Goal: Find specific page/section: Find specific page/section

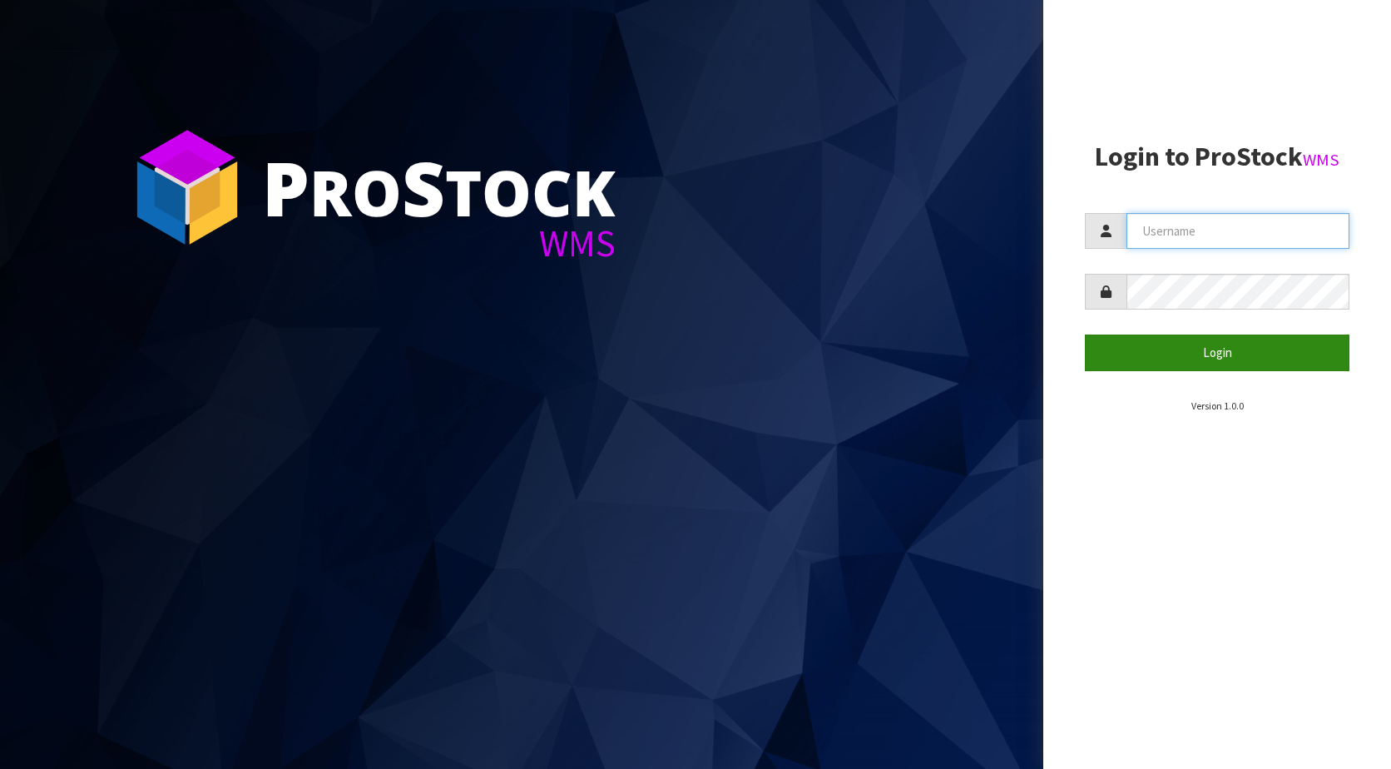
type input "KitchenAid"
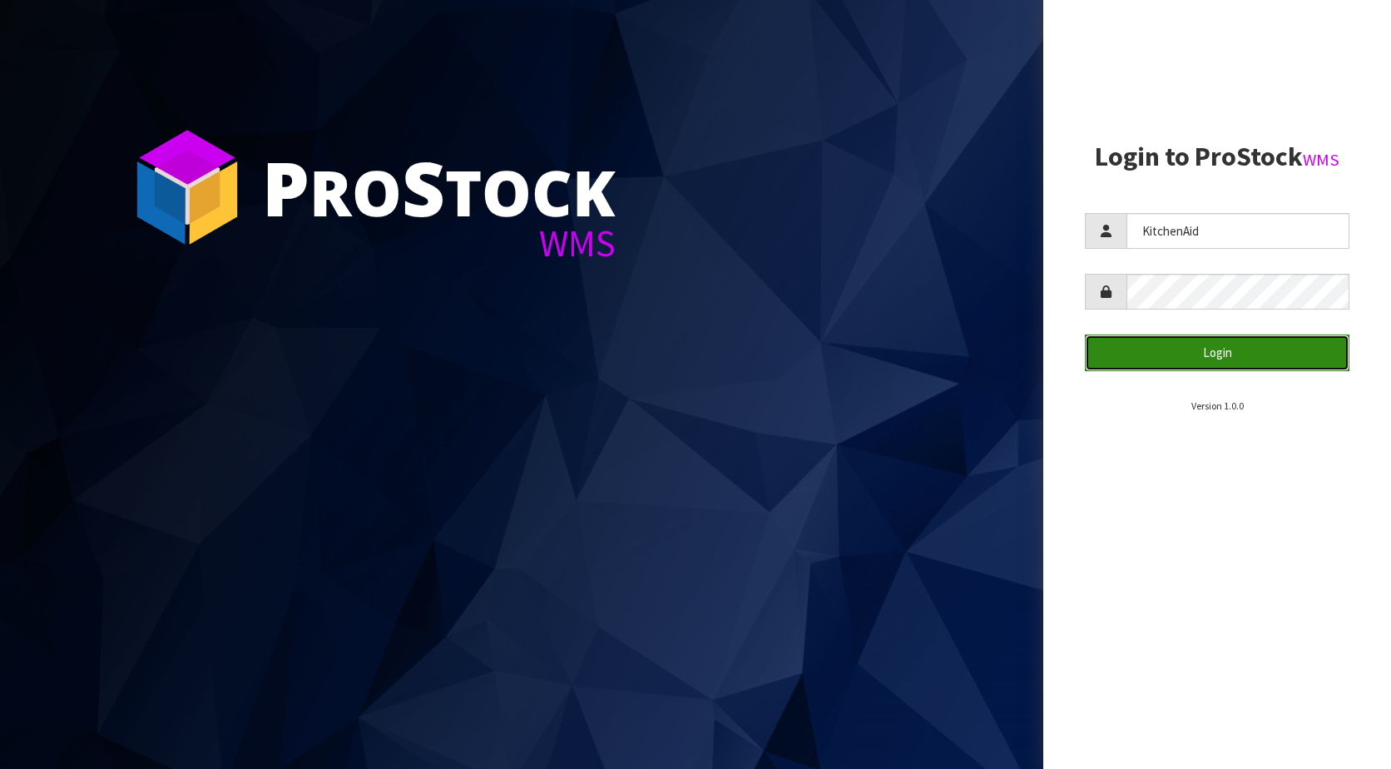
click at [1150, 346] on button "Login" at bounding box center [1217, 353] width 265 height 36
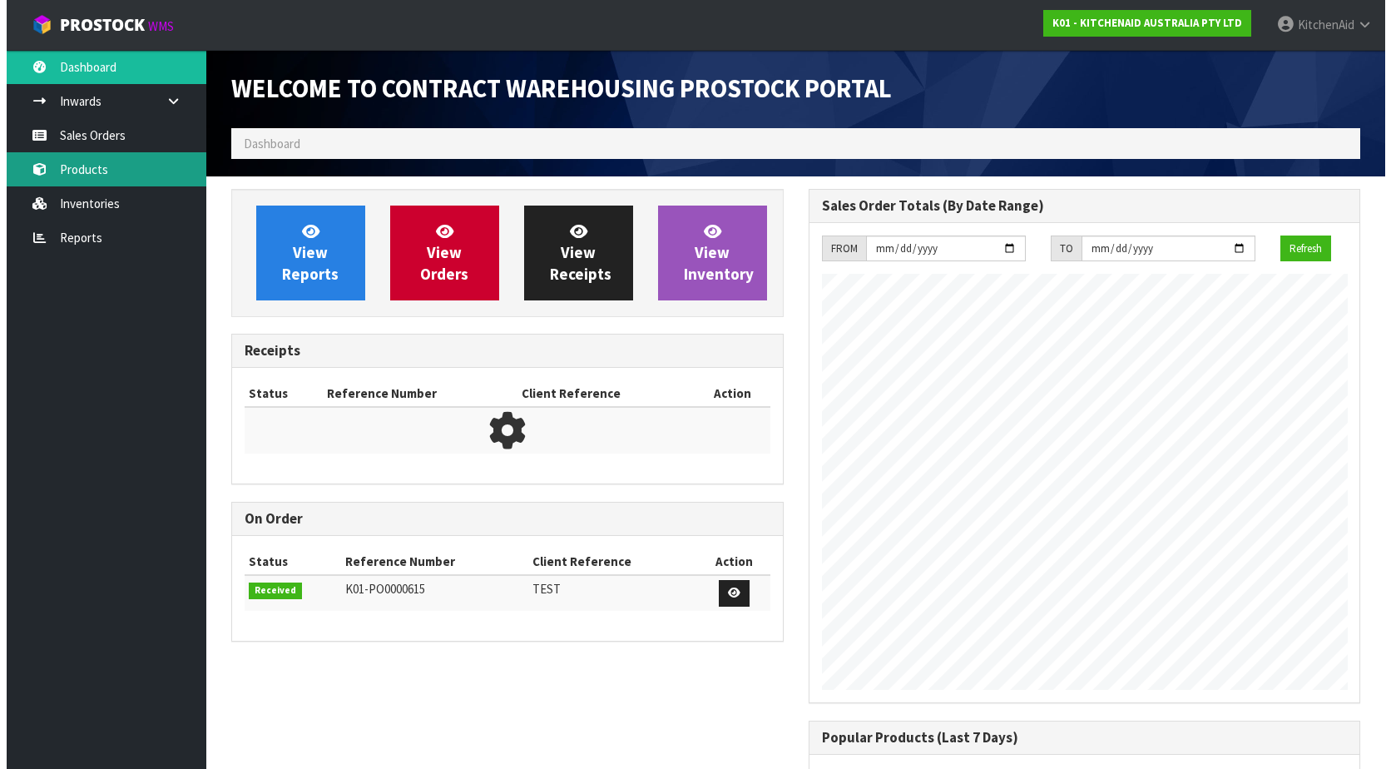
scroll to position [923, 577]
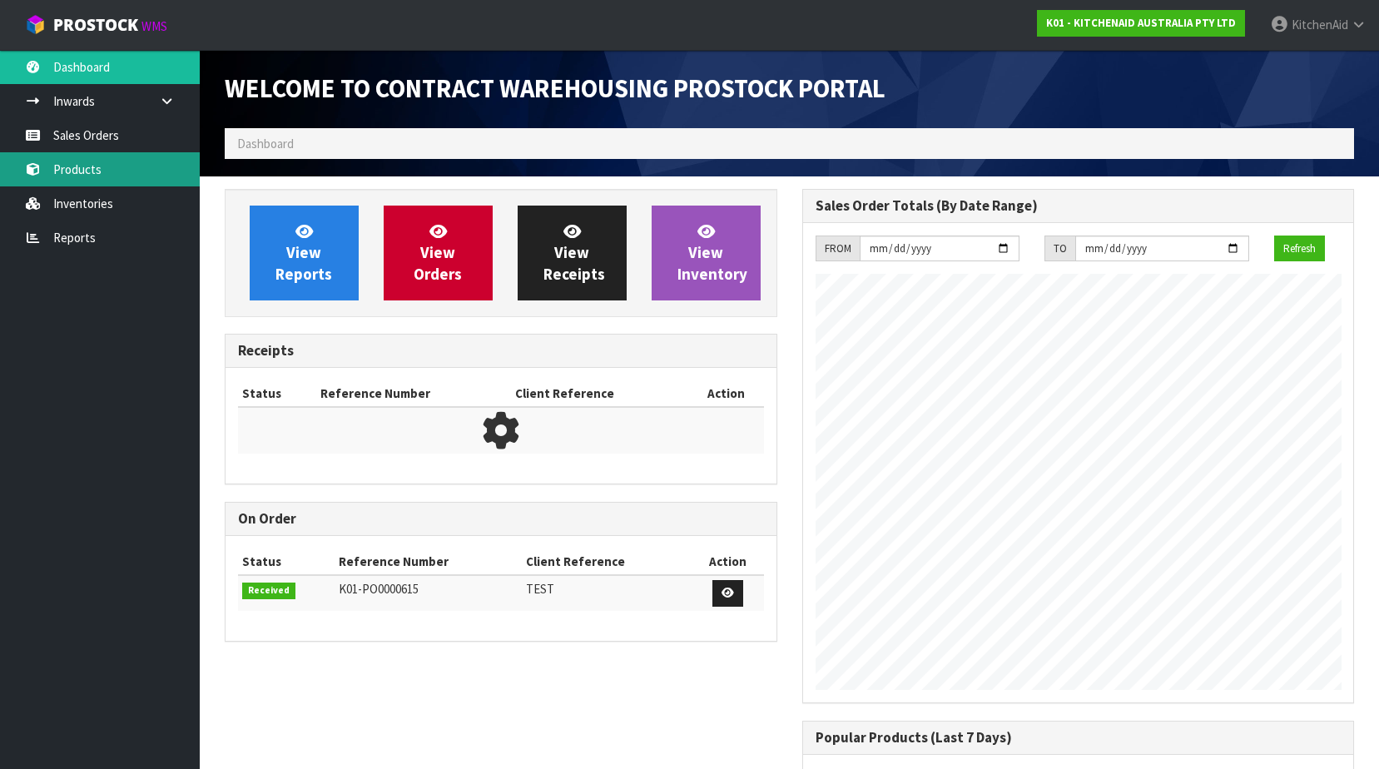
click at [104, 173] on link "Products" at bounding box center [100, 169] width 200 height 34
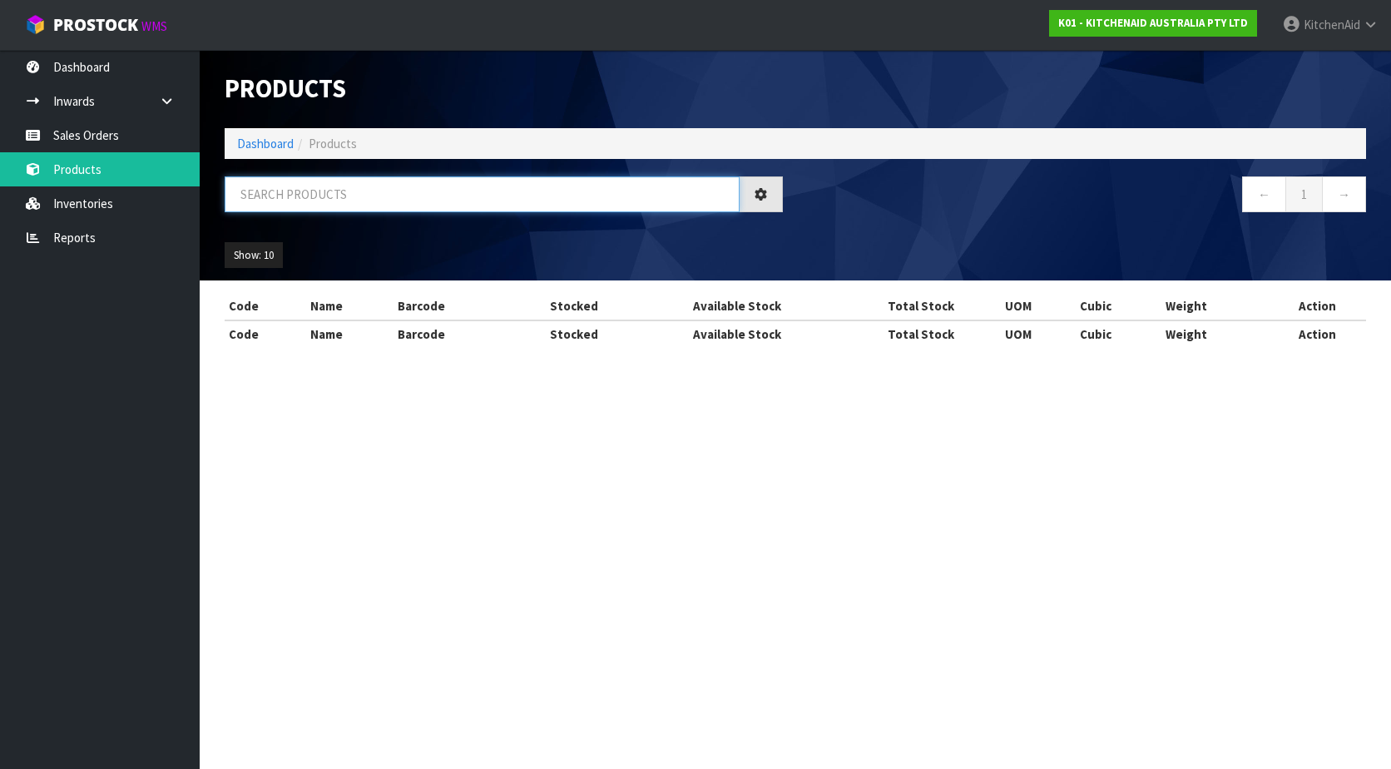
click at [344, 192] on input "text" at bounding box center [482, 194] width 515 height 36
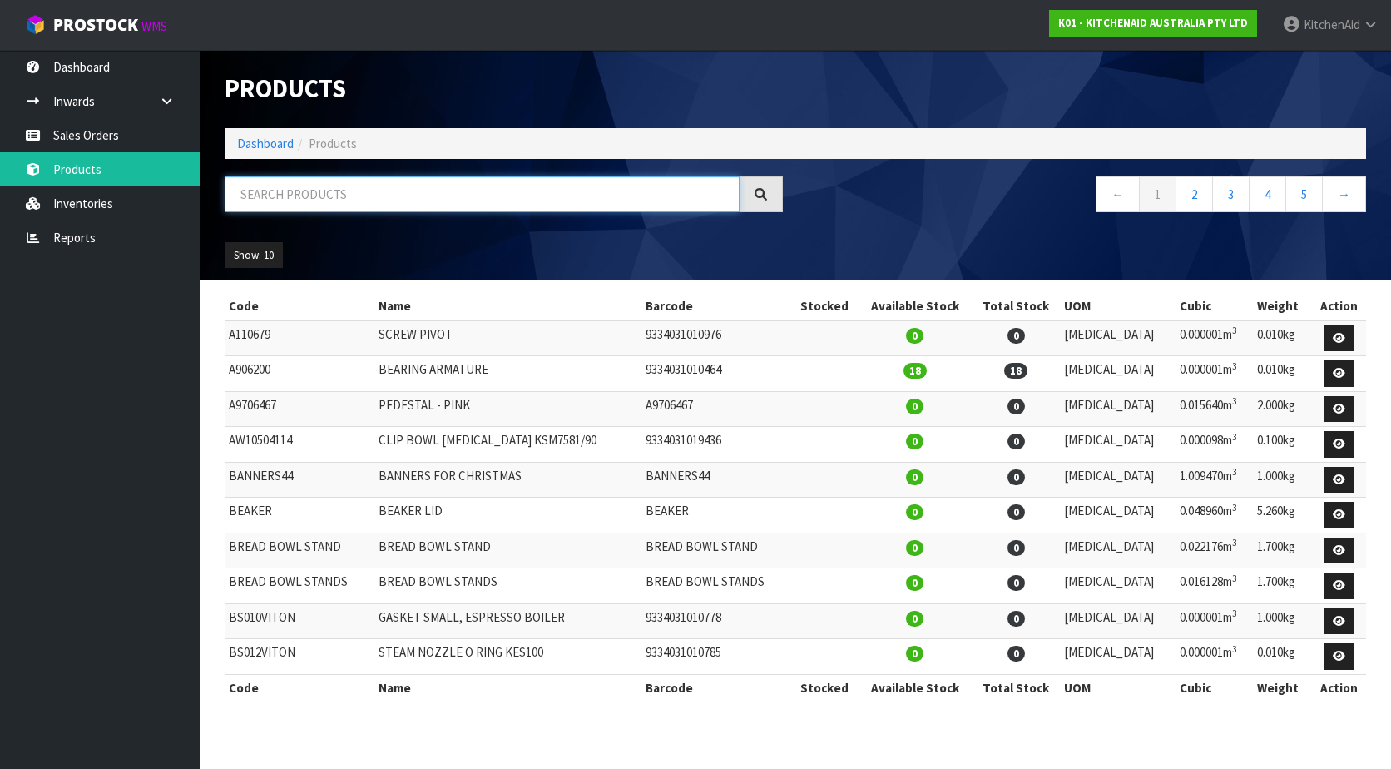
paste input "WP9704230VP"
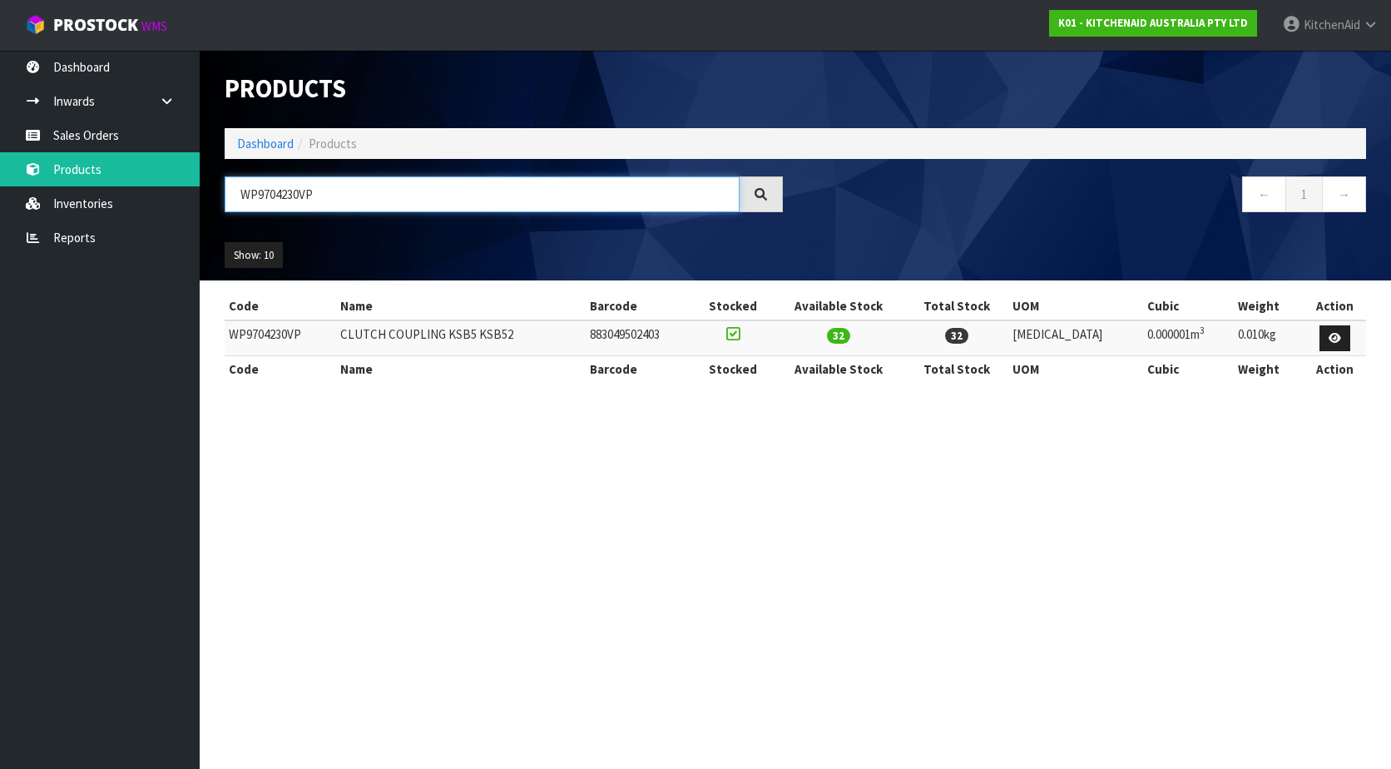
type input "WP9704230VP"
